Goal: Information Seeking & Learning: Learn about a topic

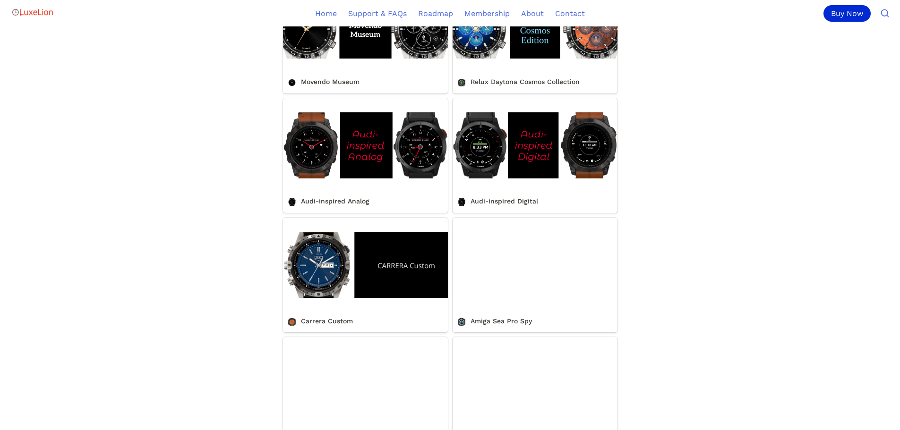
scroll to position [709, 0]
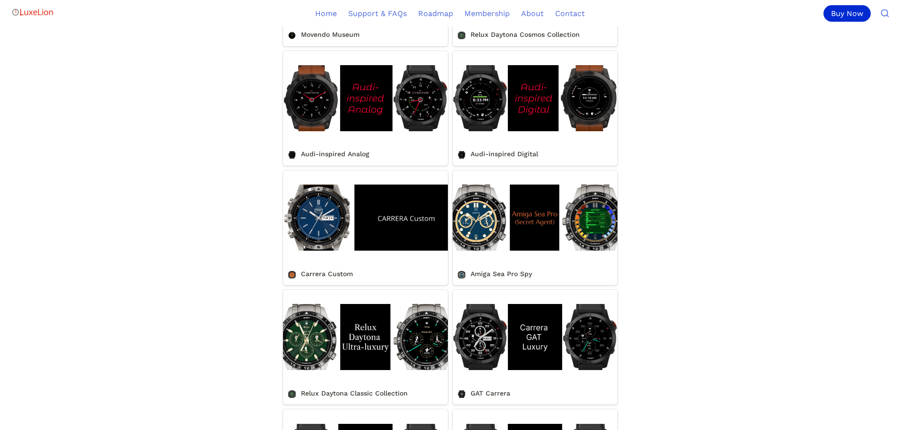
click at [398, 336] on link "Relux Daytona Classic Collection" at bounding box center [365, 347] width 165 height 115
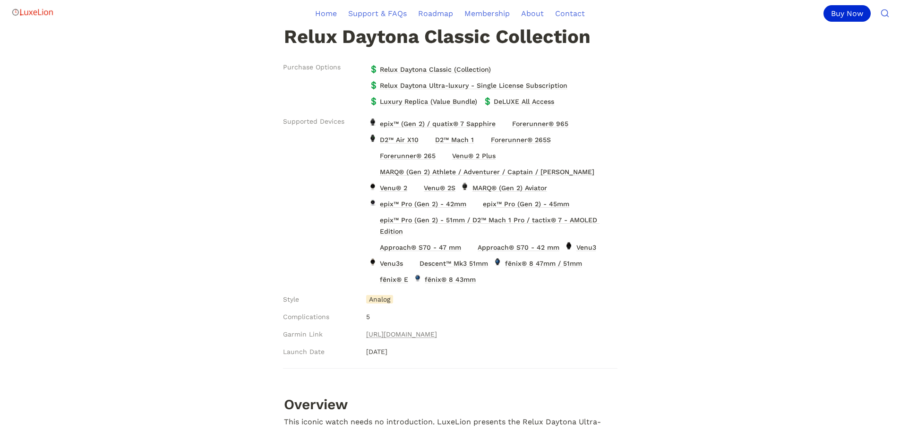
scroll to position [189, 0]
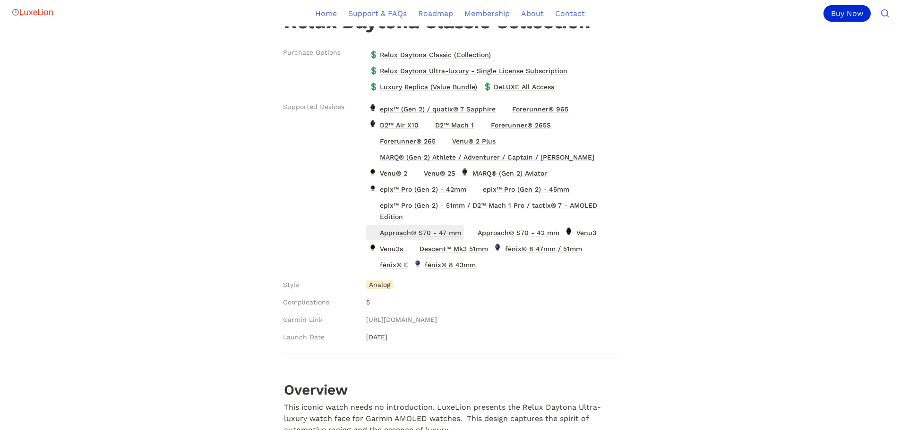
click at [411, 232] on span "Approach® S70 - 47 mm" at bounding box center [420, 233] width 83 height 12
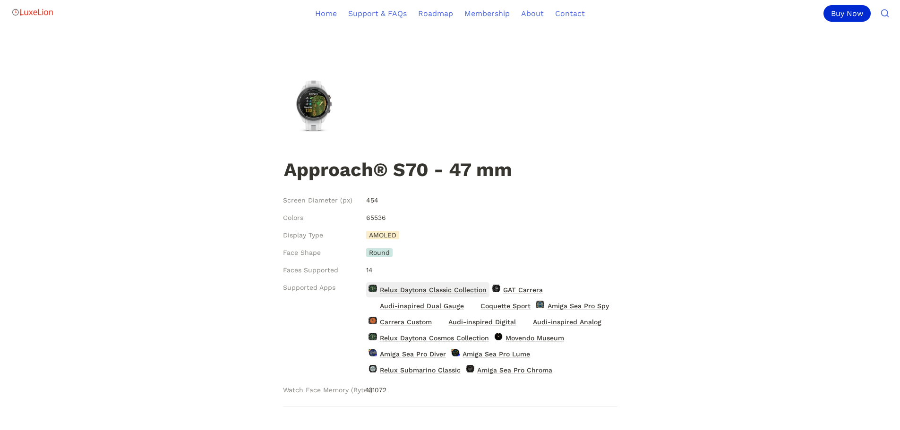
click at [436, 291] on span "Relux Daytona Classic Collection" at bounding box center [433, 290] width 109 height 12
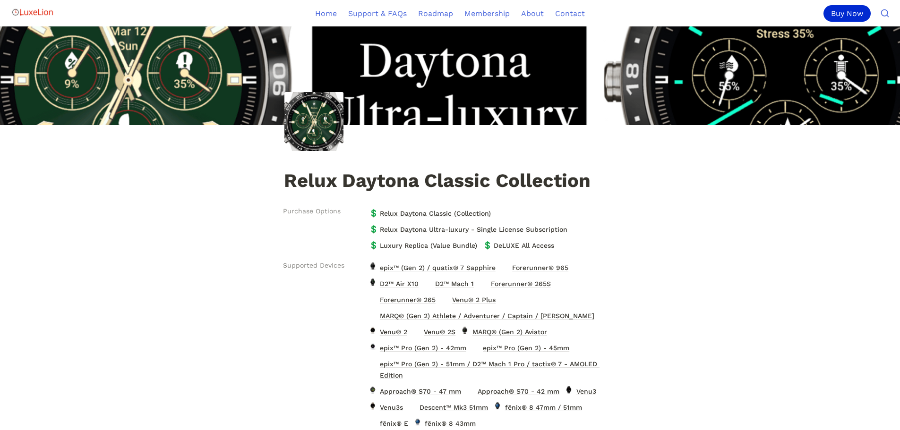
scroll to position [47, 0]
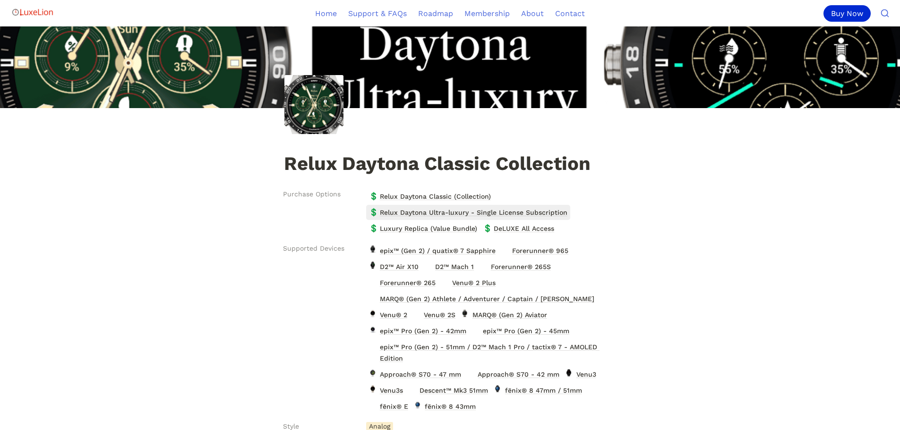
click at [462, 210] on span "Relux Daytona Ultra-luxury - Single License Subscription" at bounding box center [473, 212] width 189 height 12
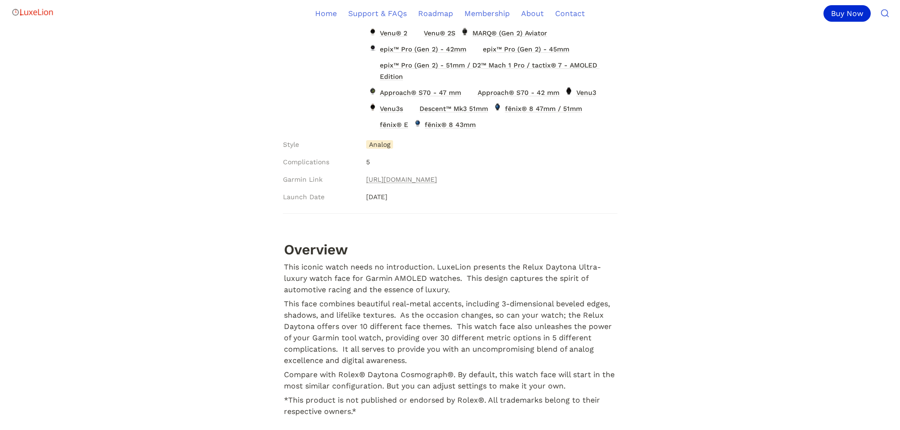
scroll to position [331, 0]
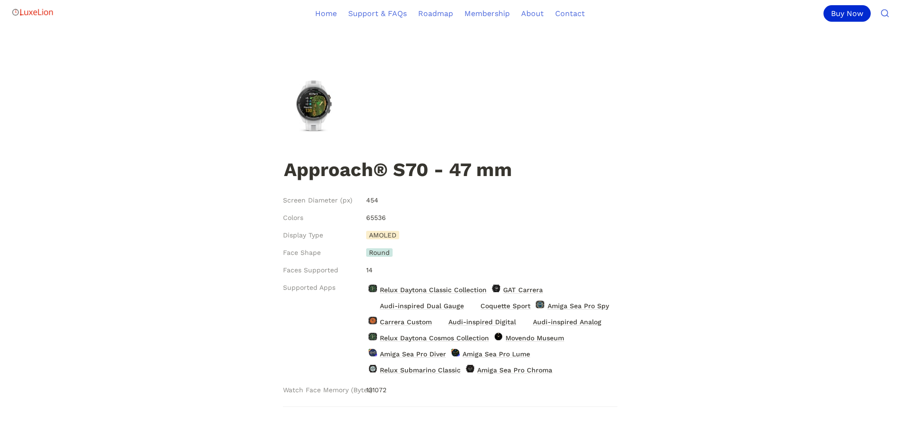
click at [306, 108] on img at bounding box center [313, 106] width 59 height 59
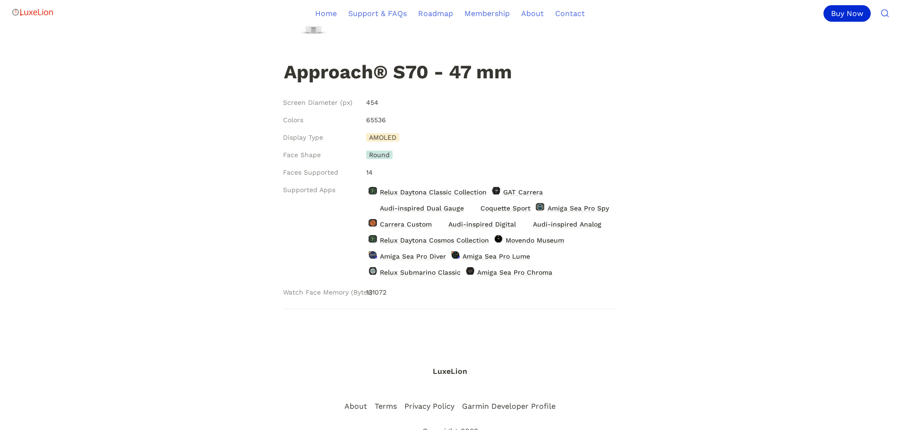
scroll to position [126, 0]
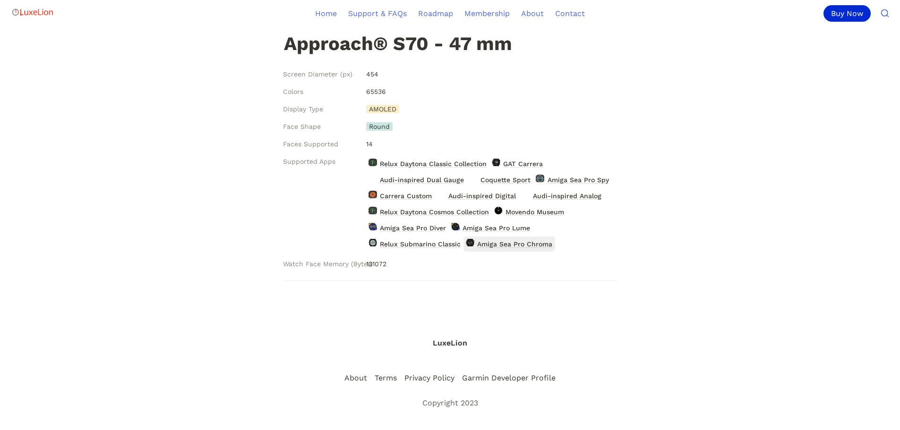
click at [523, 247] on span "Amiga Sea Pro Chroma" at bounding box center [514, 244] width 77 height 12
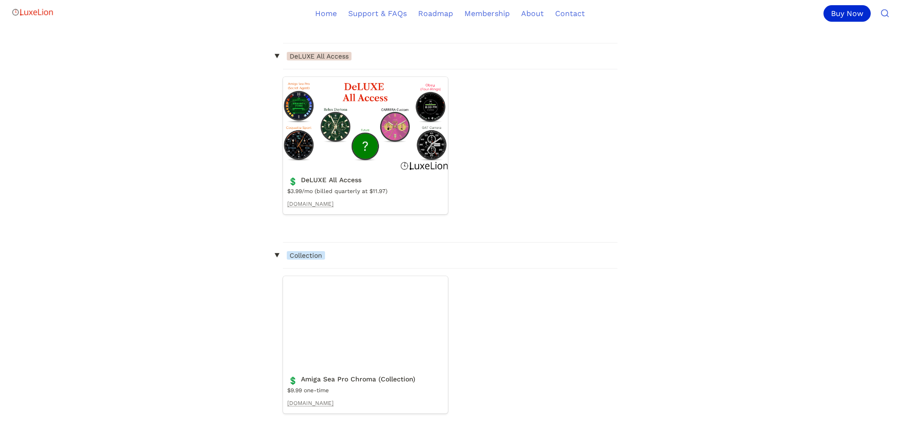
scroll to position [992, 0]
